Goal: Task Accomplishment & Management: Complete application form

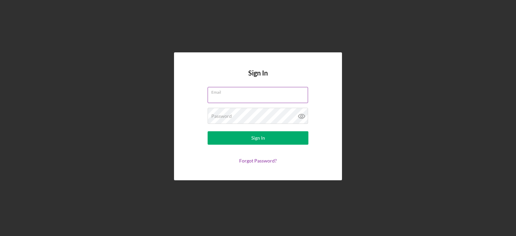
click at [220, 95] on input "Email" at bounding box center [258, 95] width 100 height 16
type input "[EMAIL_ADDRESS][DOMAIN_NAME]"
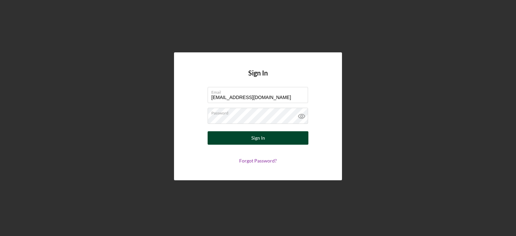
click at [267, 140] on button "Sign In" at bounding box center [258, 137] width 101 height 13
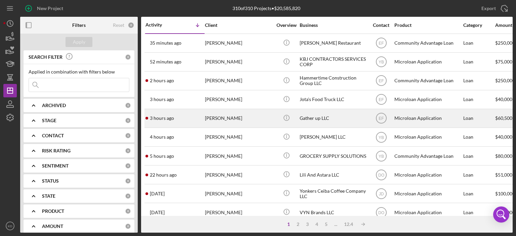
click at [232, 118] on div "[PERSON_NAME]" at bounding box center [238, 119] width 67 height 18
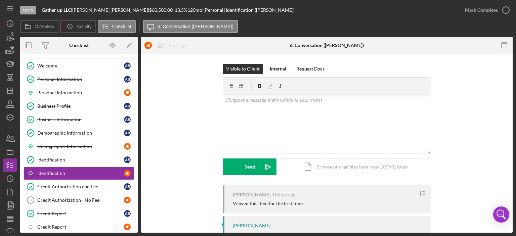
scroll to position [55, 0]
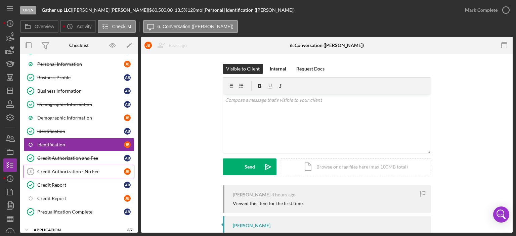
click at [75, 171] on div "Credit Authorization - No Fee" at bounding box center [80, 171] width 87 height 5
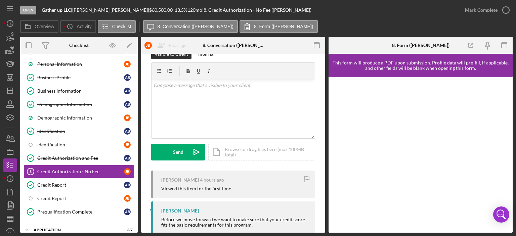
scroll to position [10, 0]
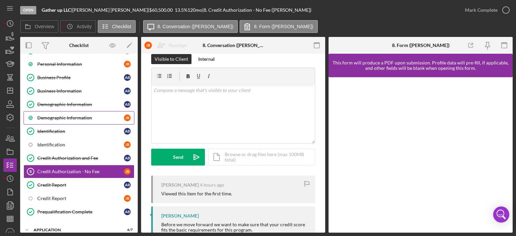
click at [66, 117] on div "Demographic Information" at bounding box center [80, 117] width 87 height 5
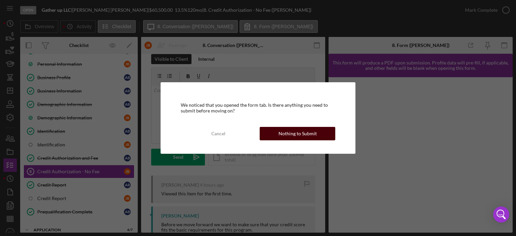
click at [300, 134] on div "Nothing to Submit" at bounding box center [298, 133] width 38 height 13
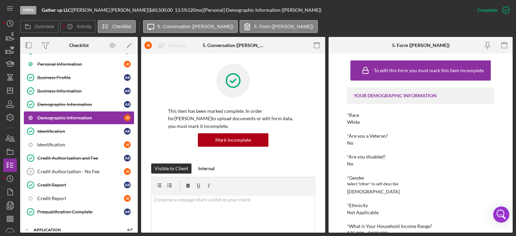
scroll to position [103, 0]
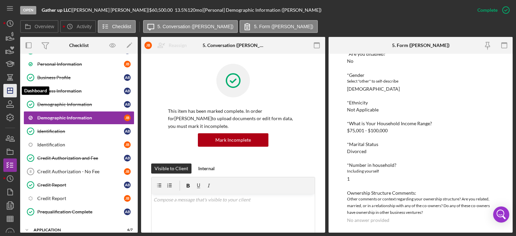
click at [8, 89] on icon "Icon/Dashboard" at bounding box center [10, 90] width 17 height 17
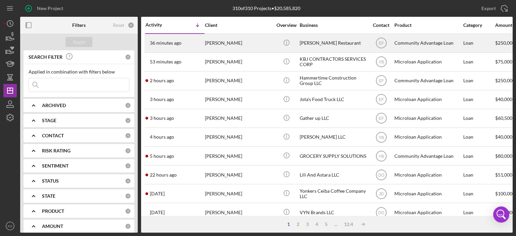
click at [320, 41] on div "[PERSON_NAME] Restaurant" at bounding box center [333, 43] width 67 height 18
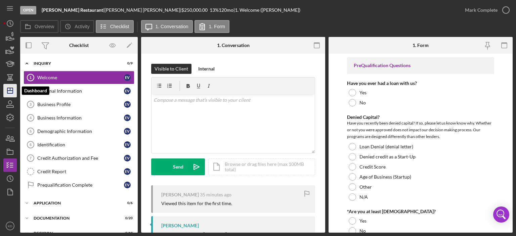
click at [8, 85] on icon "Icon/Dashboard" at bounding box center [10, 90] width 17 height 17
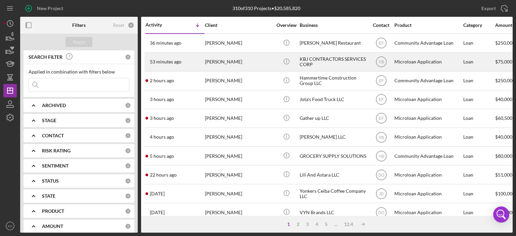
click at [311, 63] on div "KBJ CONTRACTORS SERVICES CORP" at bounding box center [333, 62] width 67 height 18
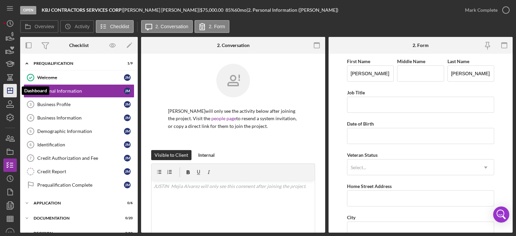
click at [8, 93] on icon "Icon/Dashboard" at bounding box center [10, 90] width 17 height 17
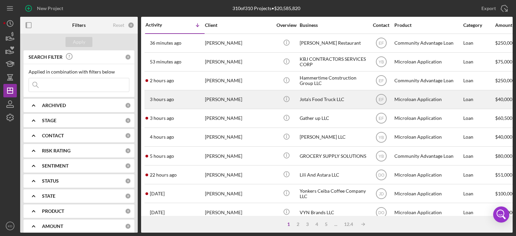
click at [214, 99] on div "[PERSON_NAME]" at bounding box center [238, 100] width 67 height 18
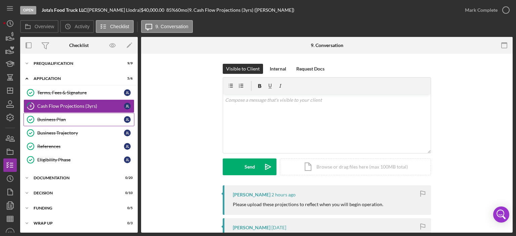
click at [47, 117] on div "Business Plan" at bounding box center [80, 119] width 87 height 5
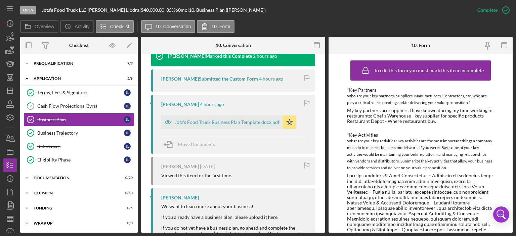
scroll to position [243, 0]
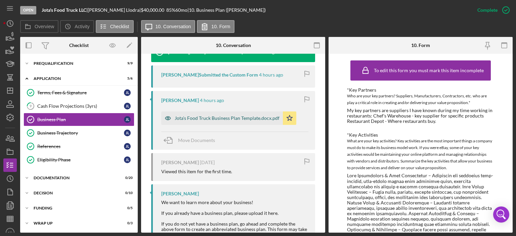
click at [236, 118] on div "Jota's Food Truck Business Plan Template.docx.pdf" at bounding box center [227, 118] width 105 height 5
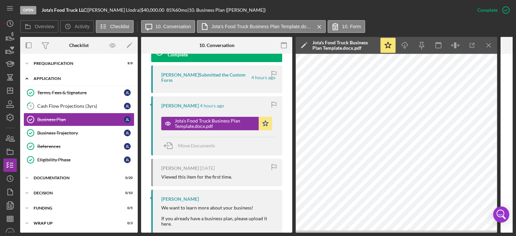
click at [29, 78] on icon "Icon/Expander" at bounding box center [26, 78] width 13 height 13
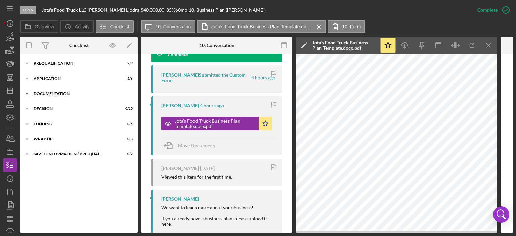
click at [26, 94] on icon "Icon/Expander" at bounding box center [26, 93] width 13 height 13
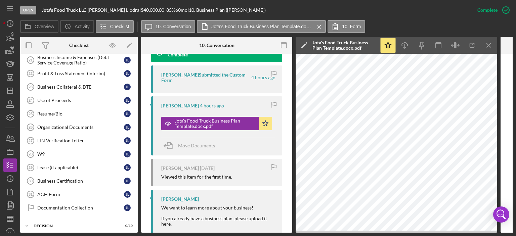
scroll to position [0, 0]
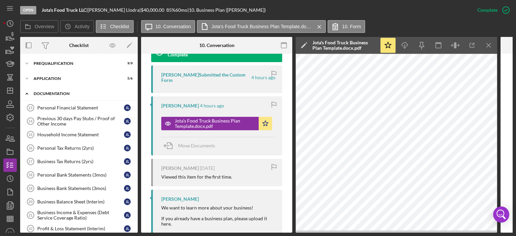
click at [27, 95] on icon "Icon/Expander" at bounding box center [26, 93] width 13 height 13
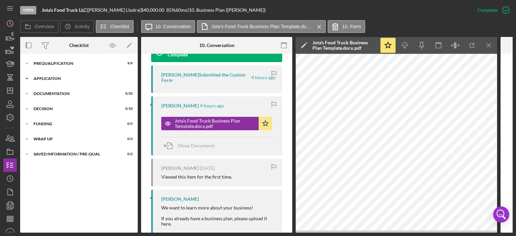
click at [27, 64] on polyline at bounding box center [27, 63] width 2 height 1
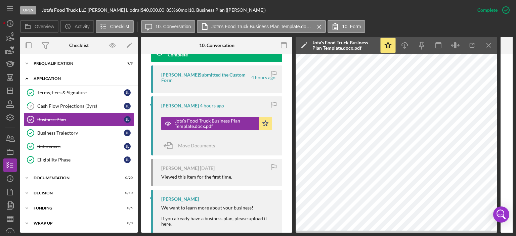
click at [27, 79] on polyline at bounding box center [27, 78] width 2 height 1
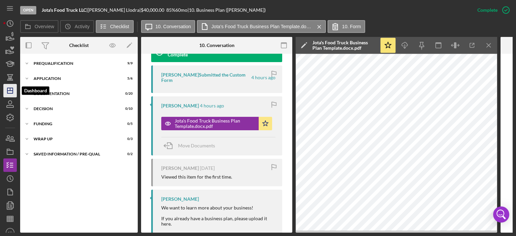
click at [11, 86] on icon "Icon/Dashboard" at bounding box center [10, 90] width 17 height 17
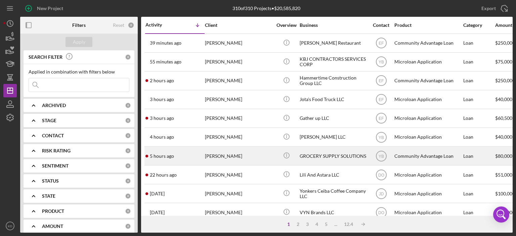
click at [222, 158] on div "[PERSON_NAME]" at bounding box center [238, 156] width 67 height 18
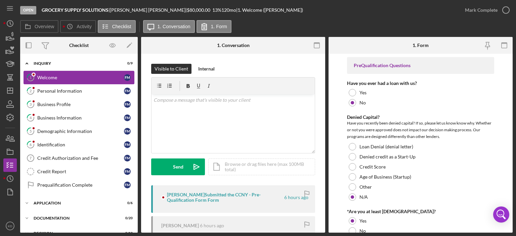
click at [35, 75] on div at bounding box center [34, 75] width 4 height 4
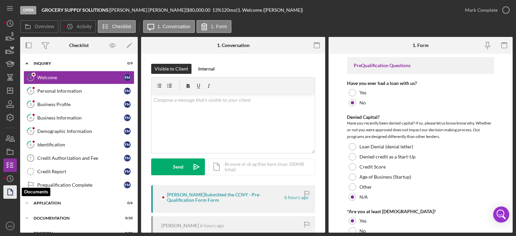
click at [11, 189] on icon "button" at bounding box center [10, 192] width 17 height 17
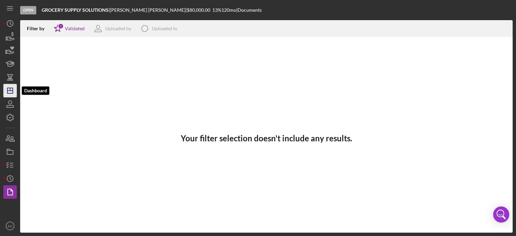
click at [12, 90] on icon "Icon/Dashboard" at bounding box center [10, 90] width 17 height 17
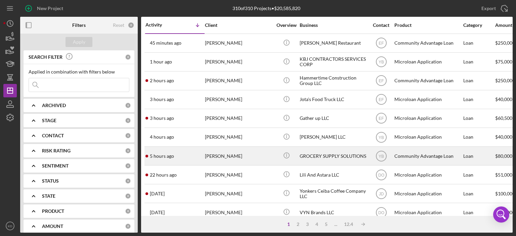
click at [253, 157] on div "[PERSON_NAME]" at bounding box center [238, 156] width 67 height 18
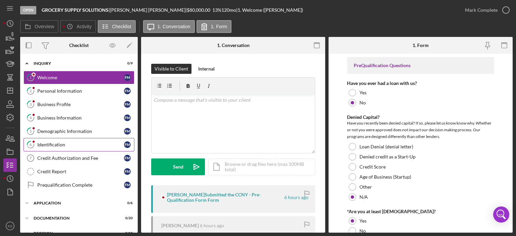
click at [52, 143] on div "Identification" at bounding box center [80, 144] width 87 height 5
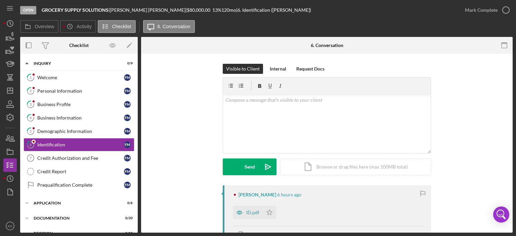
click at [511, 170] on div "Visible to Client Internal Request Docs v Color teal Color pink Remove color Ad…" at bounding box center [327, 213] width 372 height 319
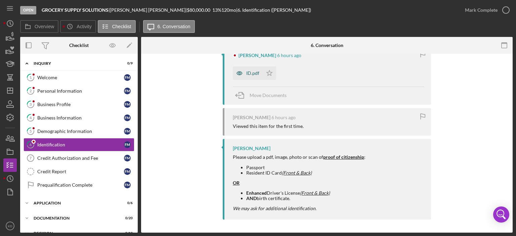
click at [241, 72] on icon "button" at bounding box center [239, 73] width 5 height 3
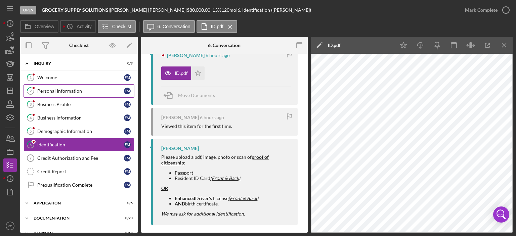
click at [67, 90] on div "Personal Information" at bounding box center [80, 90] width 87 height 5
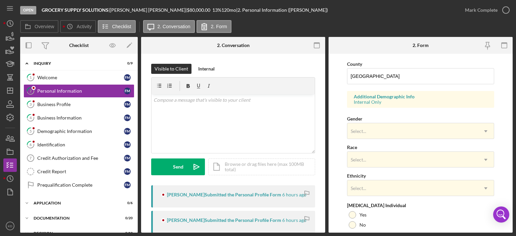
scroll to position [237, 0]
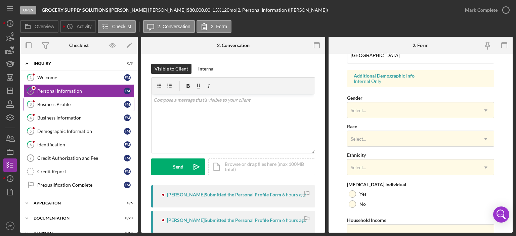
click at [54, 102] on div "Business Profile" at bounding box center [80, 104] width 87 height 5
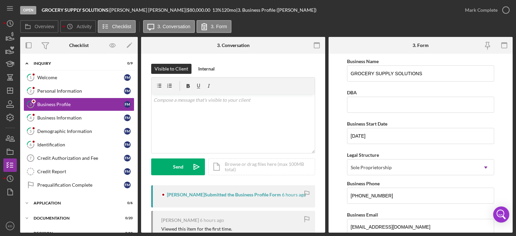
drag, startPoint x: 512, startPoint y: 88, endPoint x: 495, endPoint y: 66, distance: 28.3
click at [495, 66] on form "Business Name GROCERY SUPPLY SOLUTIONS DBA Business Start Date [DATE] Legal Str…" at bounding box center [421, 143] width 184 height 179
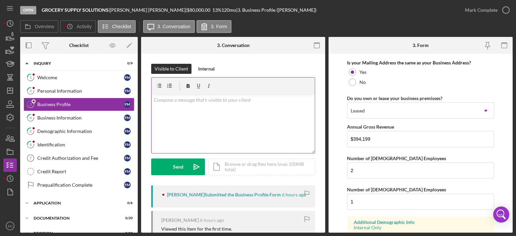
scroll to position [465, 0]
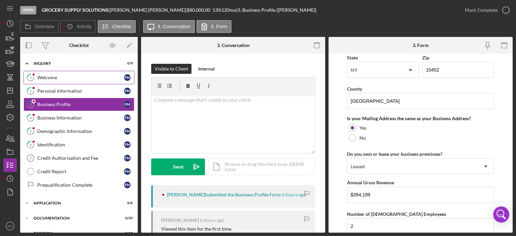
click at [56, 73] on link "1 Welcome F M" at bounding box center [79, 77] width 111 height 13
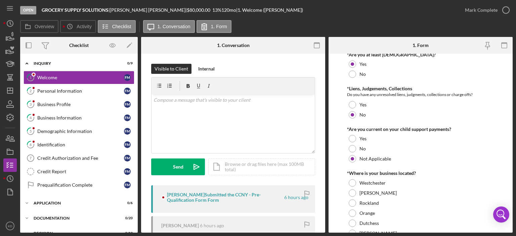
scroll to position [314, 0]
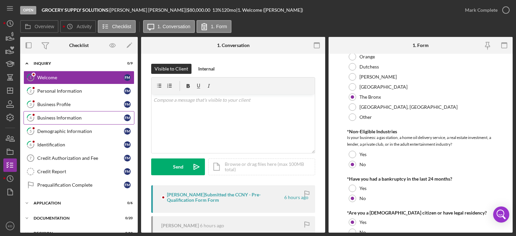
click at [44, 117] on div "Business Information" at bounding box center [80, 117] width 87 height 5
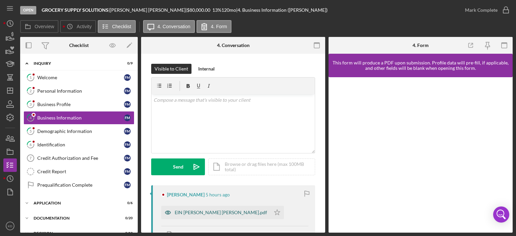
click at [217, 209] on div "EIN [PERSON_NAME] [PERSON_NAME].pdf" at bounding box center [215, 212] width 109 height 13
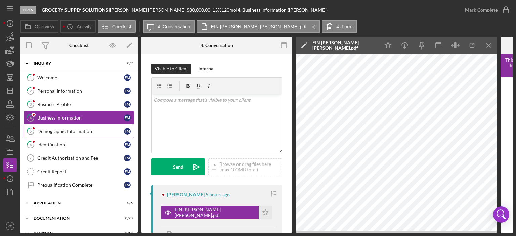
click at [83, 129] on div "Demographic Information" at bounding box center [80, 131] width 87 height 5
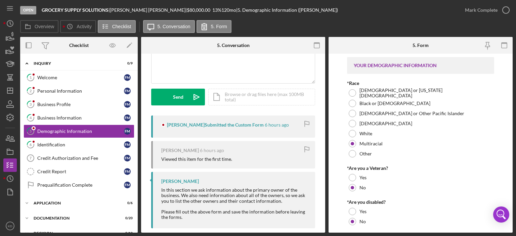
scroll to position [79, 0]
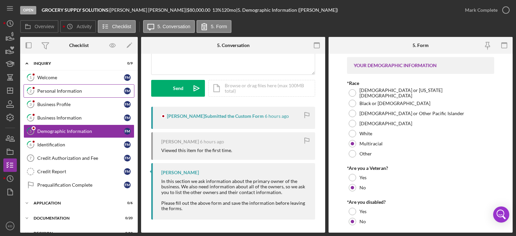
click at [50, 90] on div "Personal Information" at bounding box center [80, 90] width 87 height 5
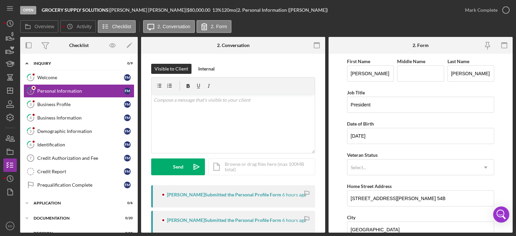
scroll to position [157, 0]
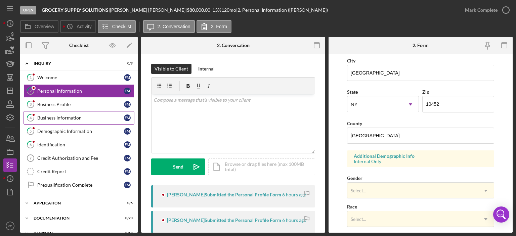
click at [56, 115] on div "Business Information" at bounding box center [80, 117] width 87 height 5
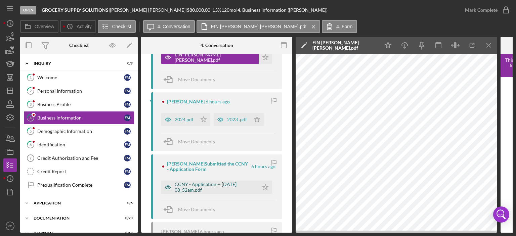
click at [215, 187] on div "CCNY - Application -- [DATE] 08_52am.pdf" at bounding box center [215, 187] width 81 height 11
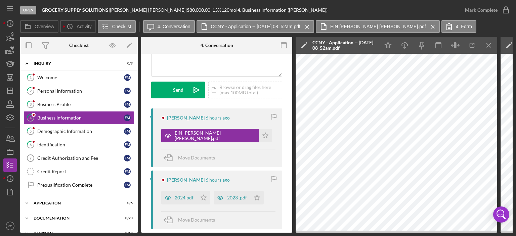
scroll to position [78, 0]
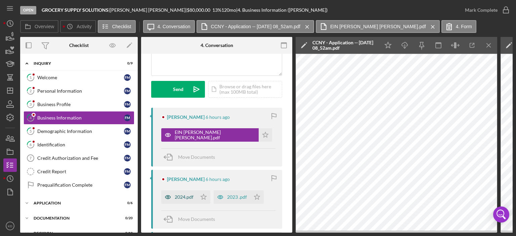
click at [186, 194] on div "2024.pdf" at bounding box center [179, 197] width 36 height 13
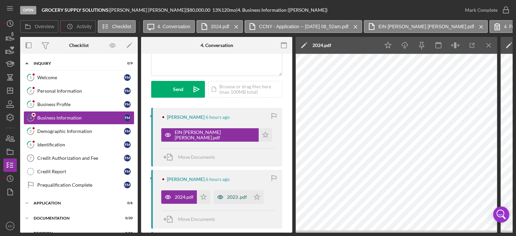
click at [228, 197] on div "2023 .pdf" at bounding box center [237, 197] width 20 height 5
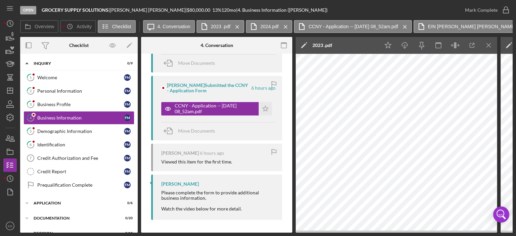
scroll to position [236, 0]
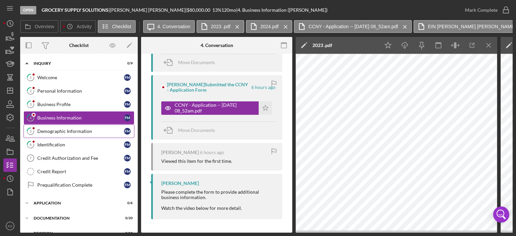
click at [78, 131] on div "Demographic Information" at bounding box center [80, 131] width 87 height 5
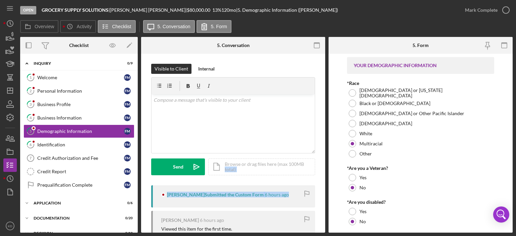
drag, startPoint x: 323, startPoint y: 164, endPoint x: 322, endPoint y: 205, distance: 41.0
click at [322, 205] on div "Visible to Client Internal v Color teal Color pink Remove color Add row above A…" at bounding box center [233, 183] width 184 height 258
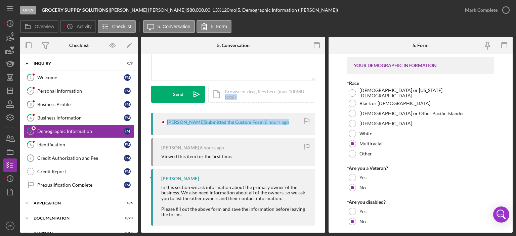
scroll to position [79, 0]
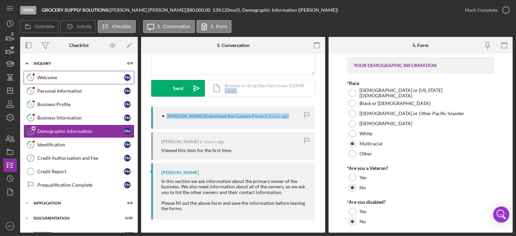
click at [49, 79] on div "Welcome" at bounding box center [80, 77] width 87 height 5
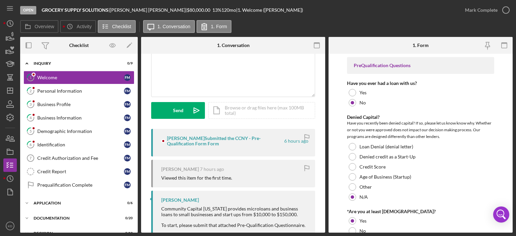
scroll to position [73, 0]
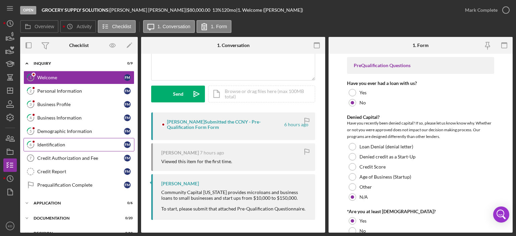
click at [57, 142] on div "Identification" at bounding box center [80, 144] width 87 height 5
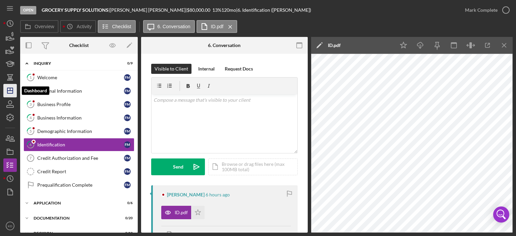
click at [9, 91] on line "button" at bounding box center [9, 91] width 5 height 0
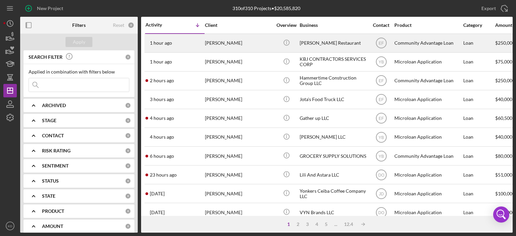
click at [322, 42] on div "[PERSON_NAME] Restaurant" at bounding box center [333, 43] width 67 height 18
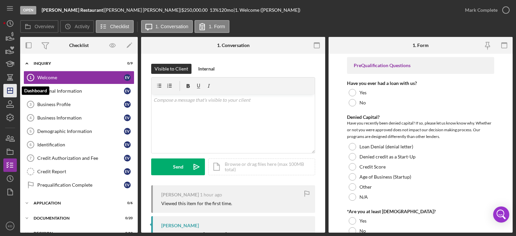
click at [11, 89] on icon "Icon/Dashboard" at bounding box center [10, 90] width 17 height 17
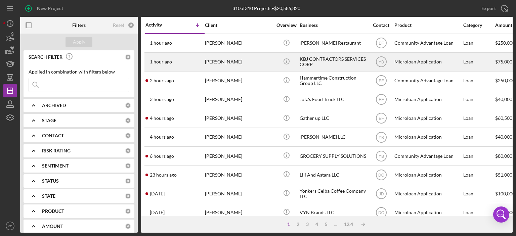
click at [278, 61] on div "Icon/Info" at bounding box center [286, 62] width 25 height 18
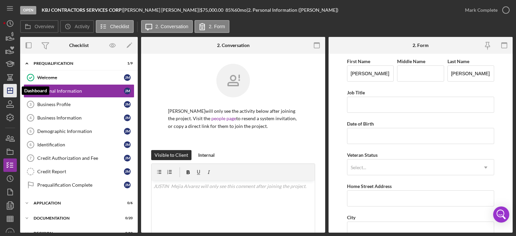
click at [10, 90] on line "button" at bounding box center [10, 89] width 0 height 3
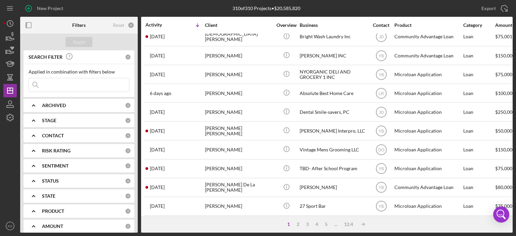
scroll to position [290, 0]
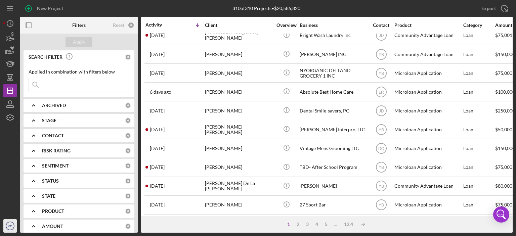
click at [12, 225] on text "KD" at bounding box center [10, 226] width 4 height 4
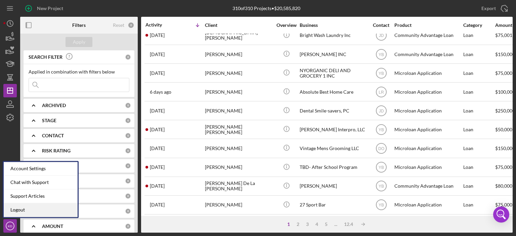
click at [14, 211] on link "Logout" at bounding box center [41, 210] width 74 height 14
